Goal: Use online tool/utility

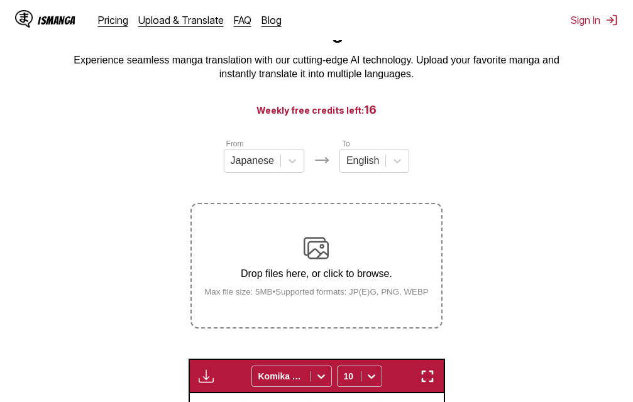
scroll to position [0, 7112]
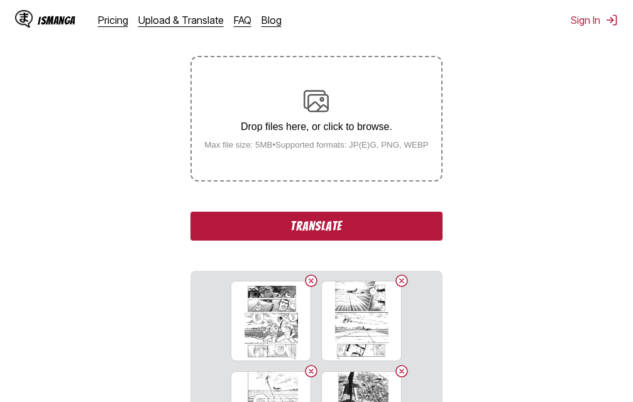
scroll to position [223, 0]
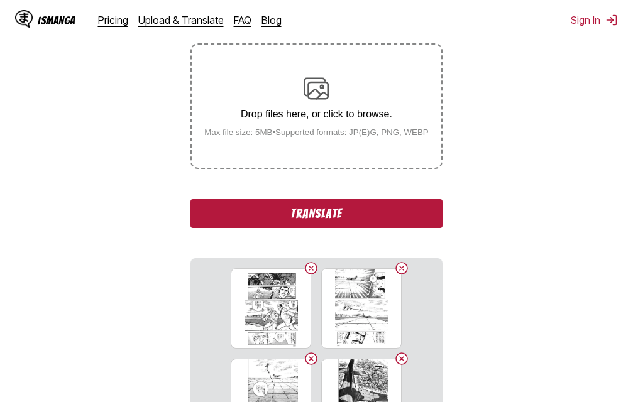
click at [319, 217] on button "Translate" at bounding box center [315, 213] width 251 height 29
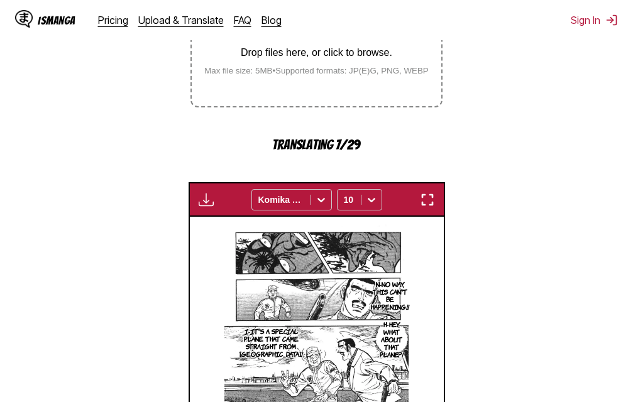
scroll to position [273, 0]
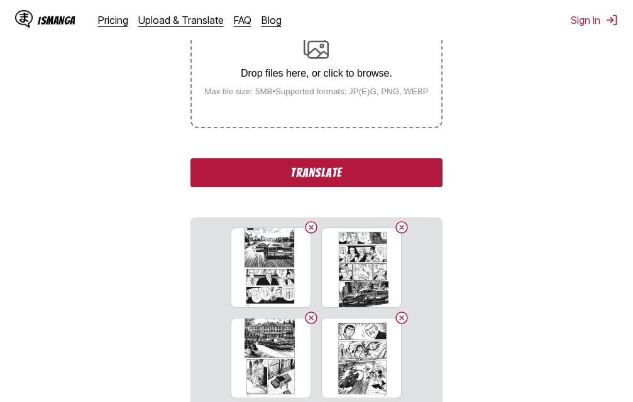
scroll to position [285, 0]
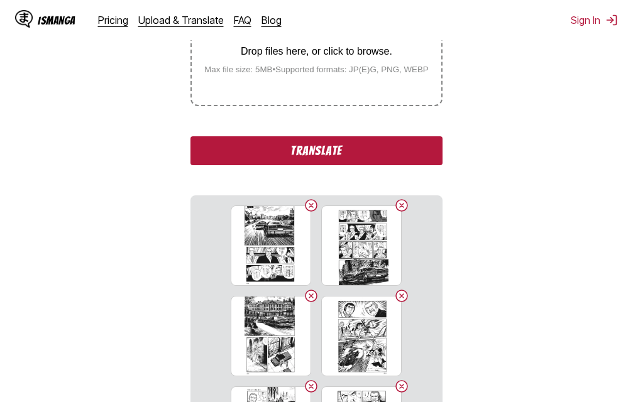
click at [380, 148] on button "Translate" at bounding box center [315, 150] width 251 height 29
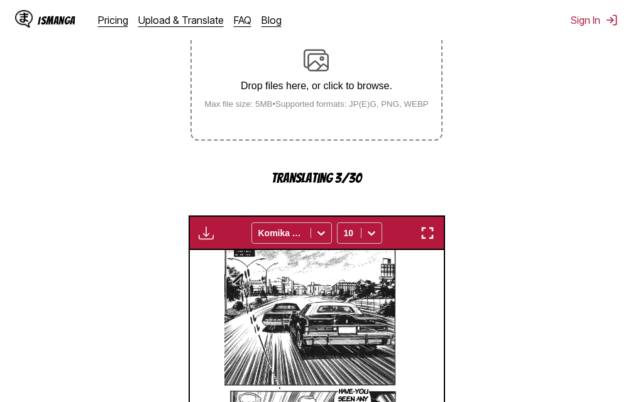
scroll to position [219, 0]
